Goal: Transaction & Acquisition: Purchase product/service

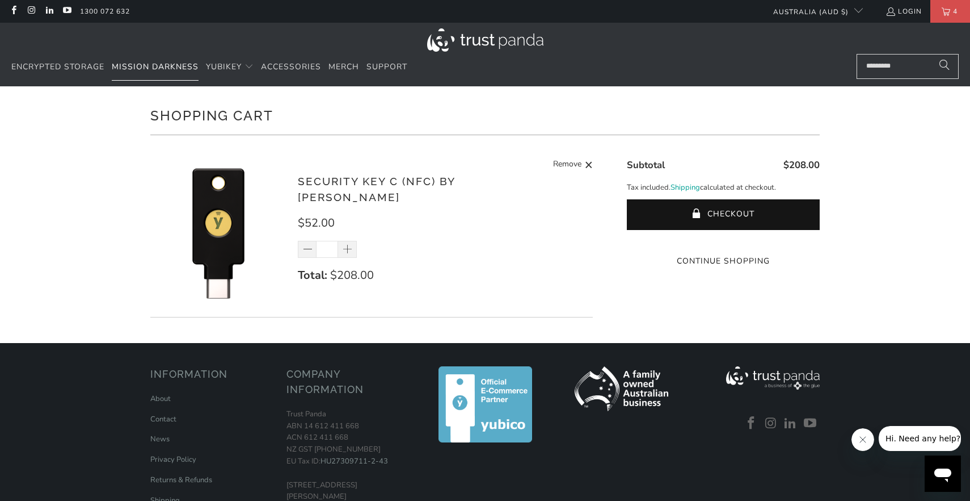
click at [178, 65] on span "Mission Darkness" at bounding box center [155, 66] width 87 height 11
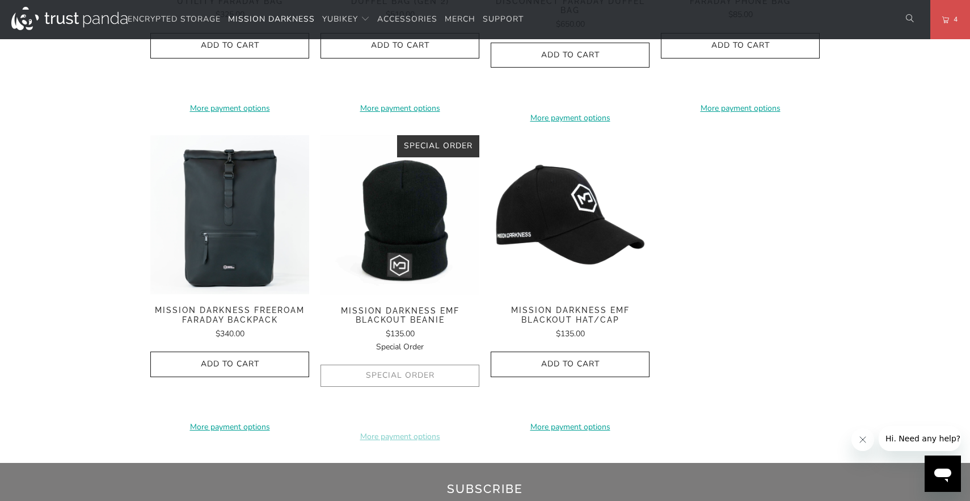
scroll to position [1752, 0]
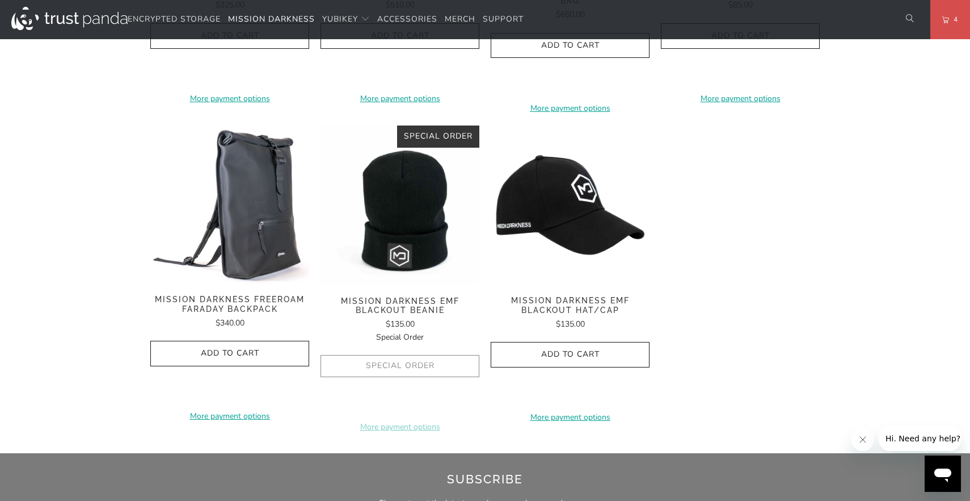
click at [237, 181] on img at bounding box center [229, 204] width 159 height 158
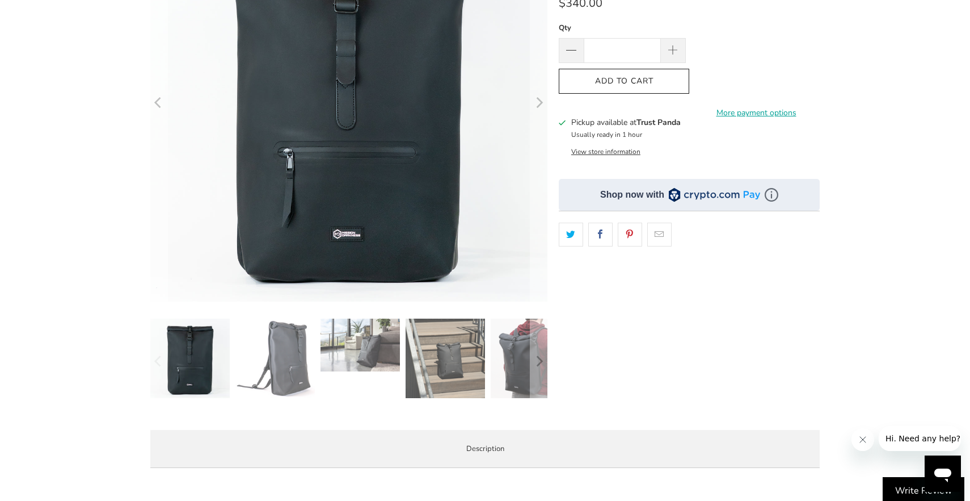
scroll to position [201, 0]
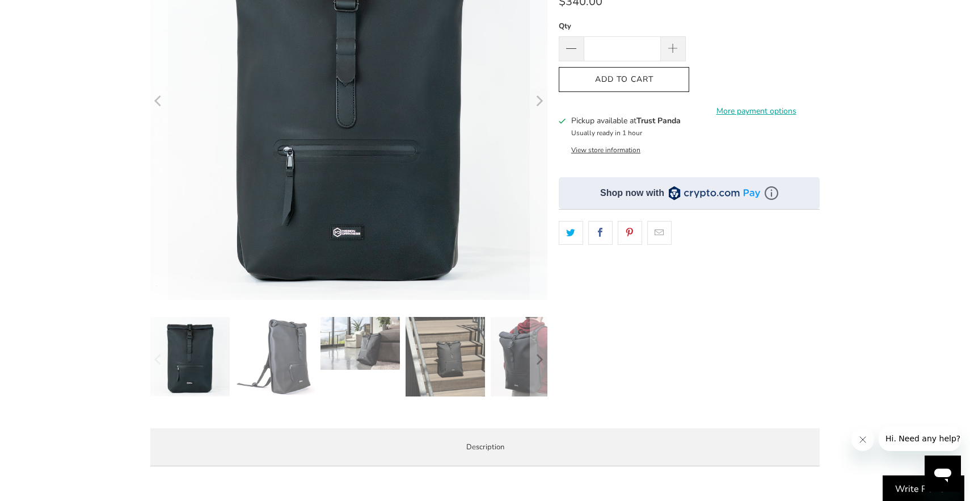
click at [292, 366] on img at bounding box center [275, 356] width 79 height 79
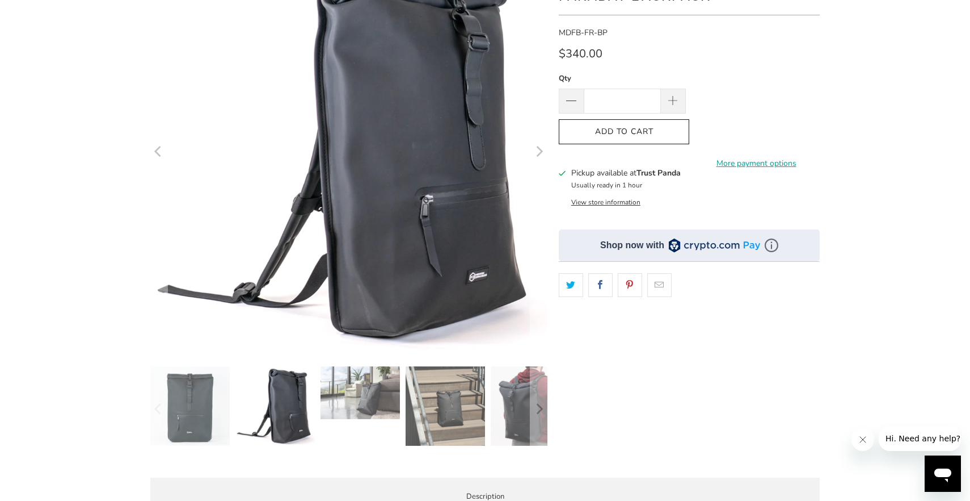
scroll to position [146, 0]
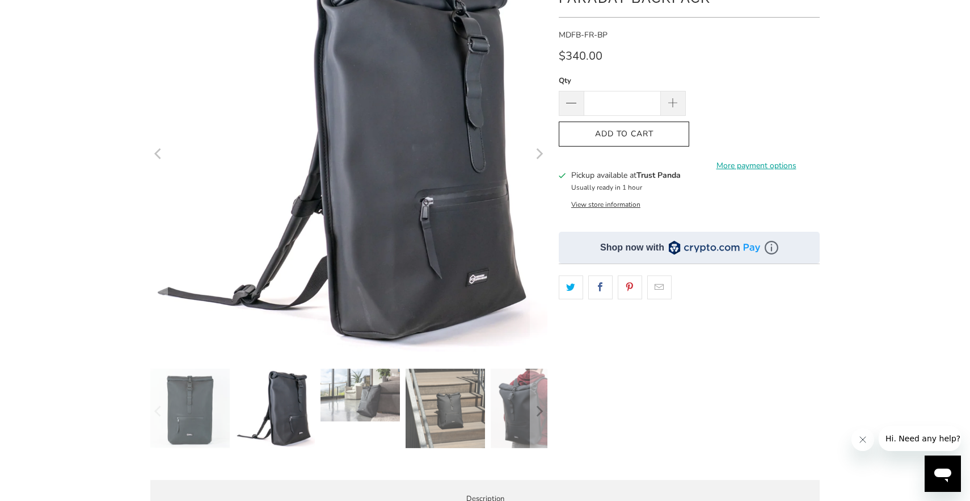
click at [365, 407] on img at bounding box center [360, 394] width 79 height 53
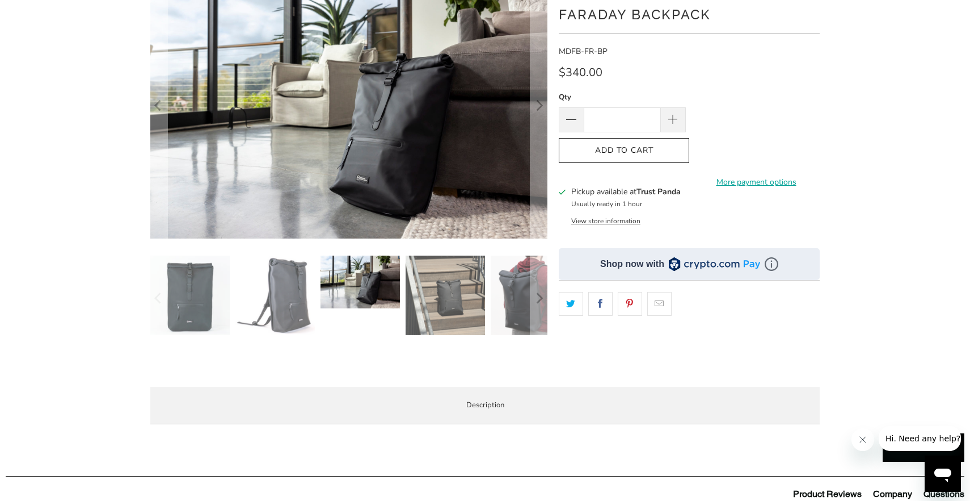
scroll to position [121, 0]
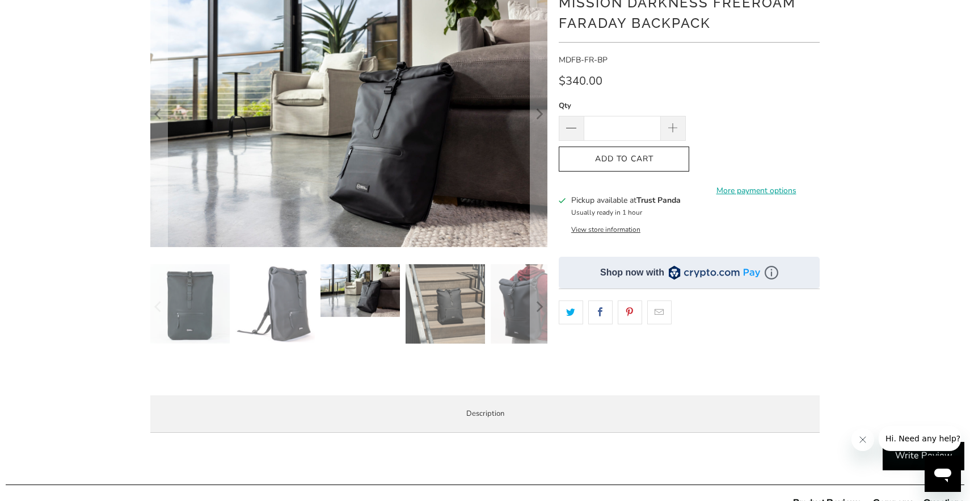
click at [434, 308] on img at bounding box center [445, 303] width 79 height 79
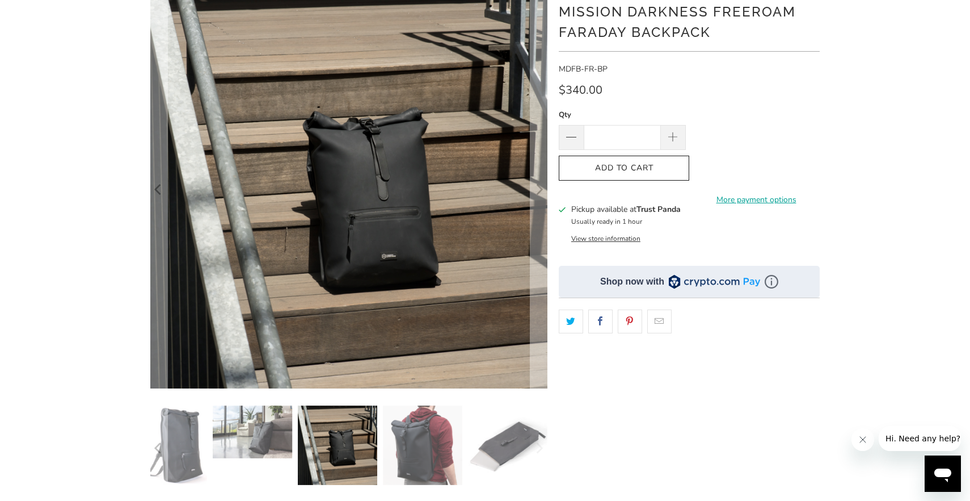
scroll to position [107, 0]
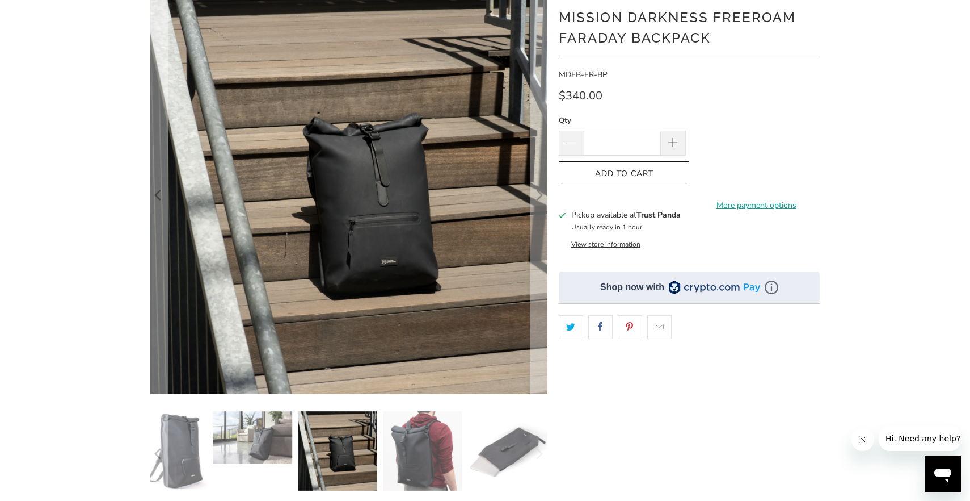
click at [432, 438] on img at bounding box center [422, 450] width 79 height 79
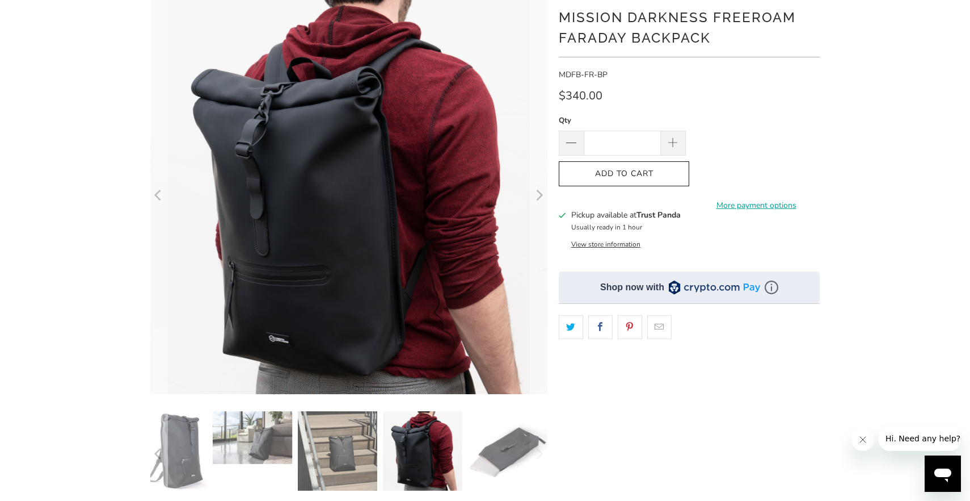
click at [487, 447] on img at bounding box center [507, 450] width 79 height 79
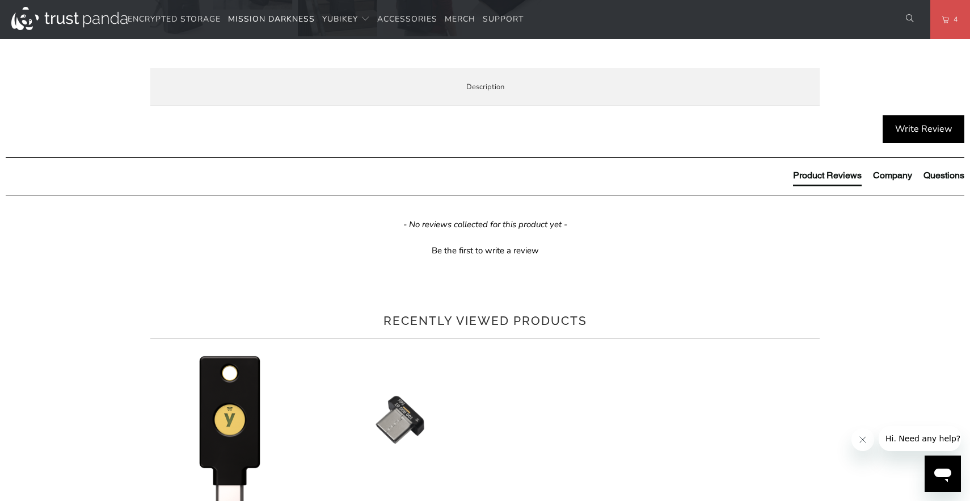
scroll to position [558, 0]
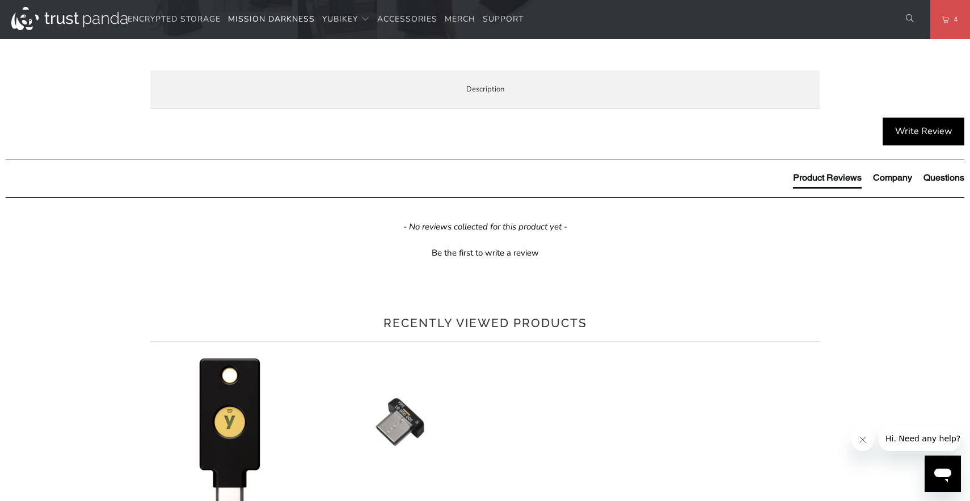
click at [0, 0] on span "Product Features" at bounding box center [0, 0] width 0 height 0
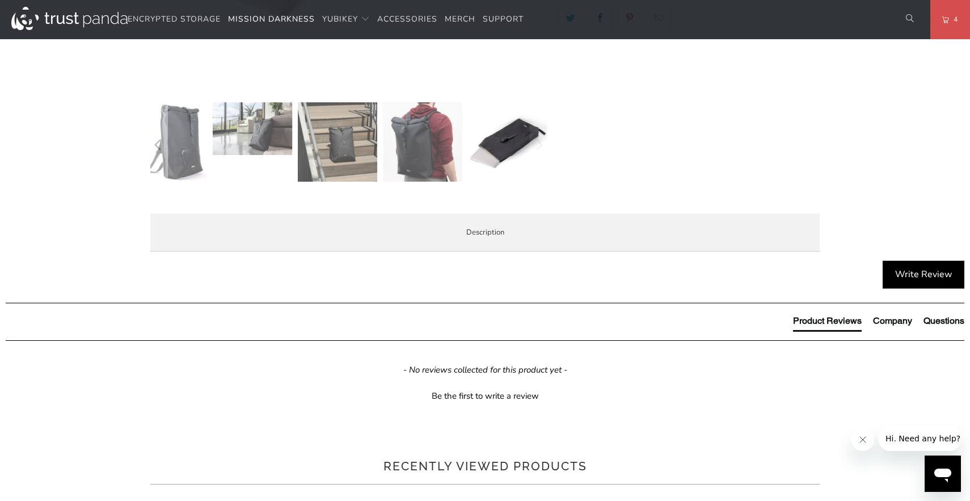
scroll to position [358, 0]
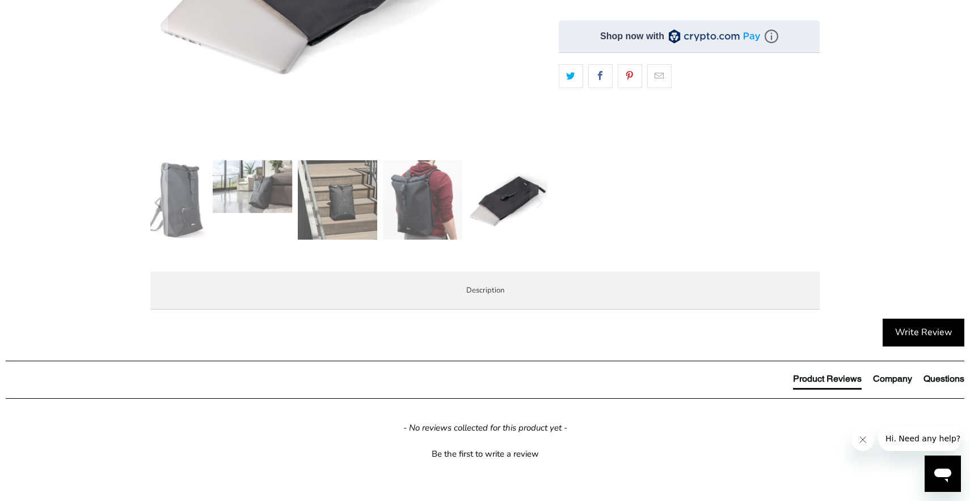
click at [0, 0] on span "Demo Videos" at bounding box center [0, 0] width 0 height 0
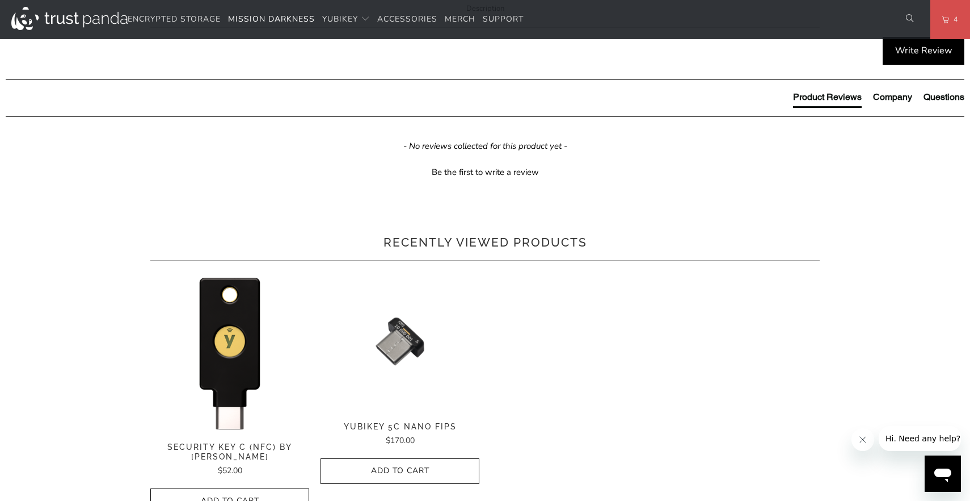
scroll to position [638, 0]
